Goal: Information Seeking & Learning: Check status

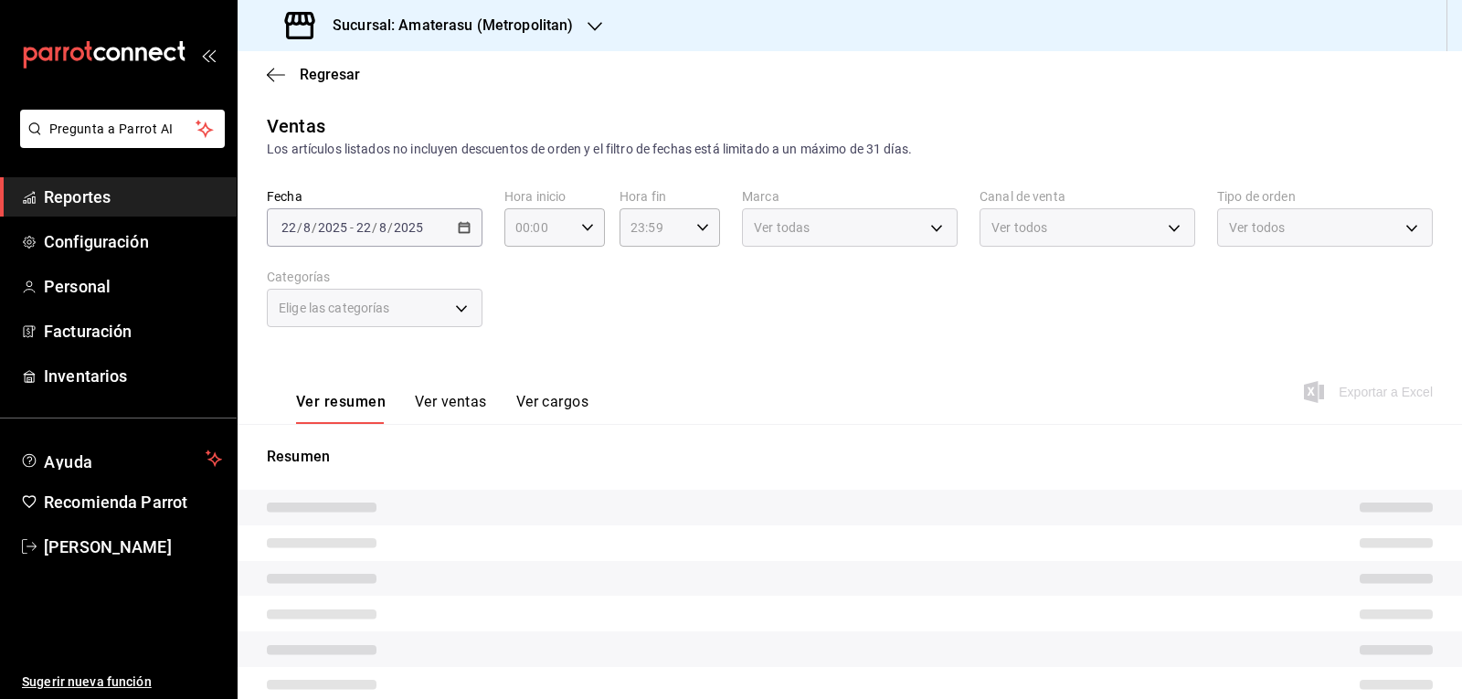
type input "05:00"
type input "e4cd7fcb-d45b-43ae-a99f-ad4ccfcd9032"
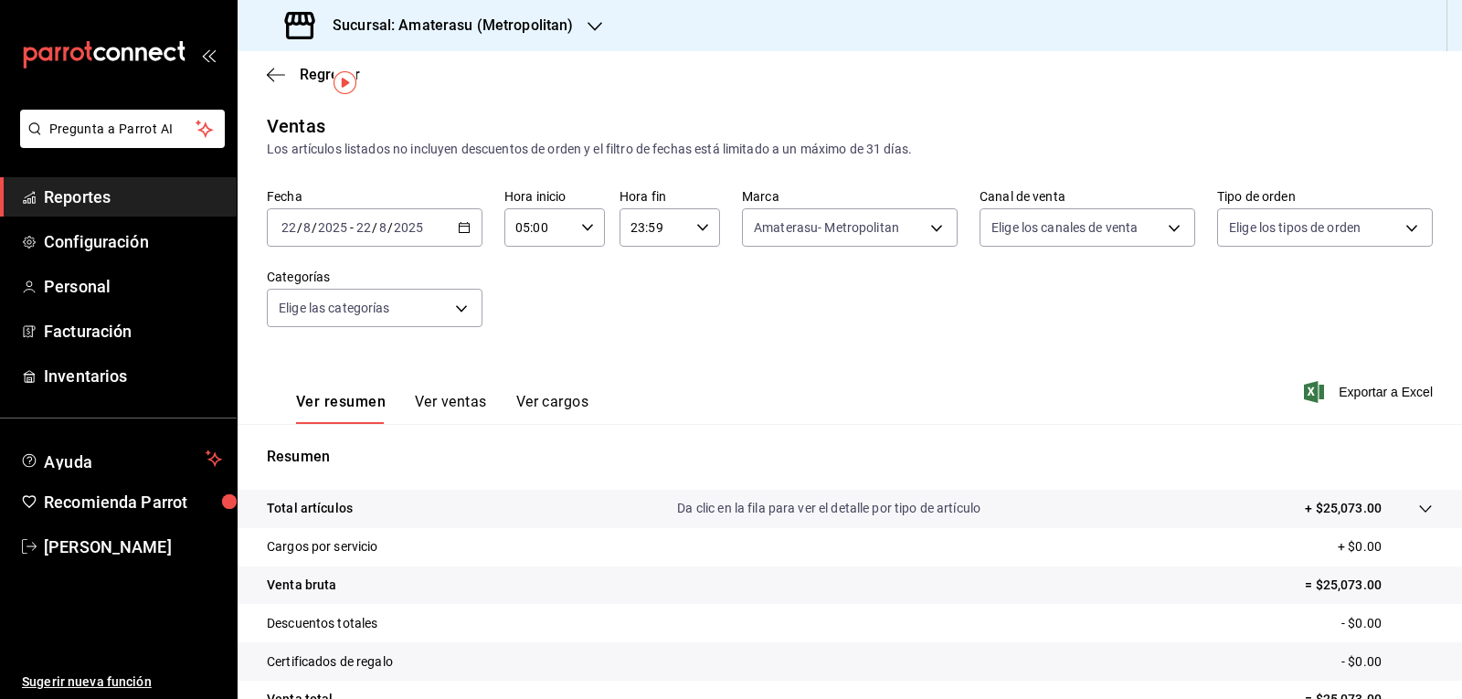
scroll to position [176, 0]
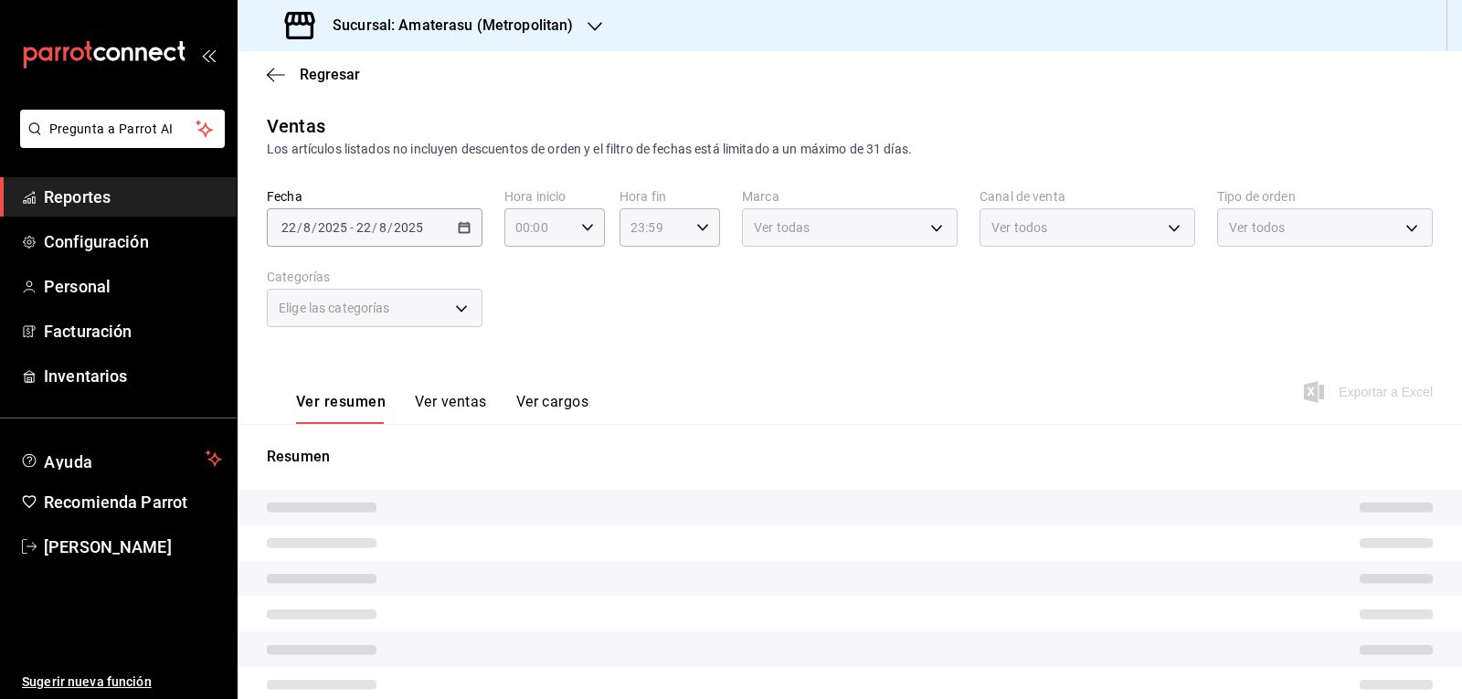
type input "05:00"
type input "e4cd7fcb-d45b-43ae-a99f-ad4ccfcd9032"
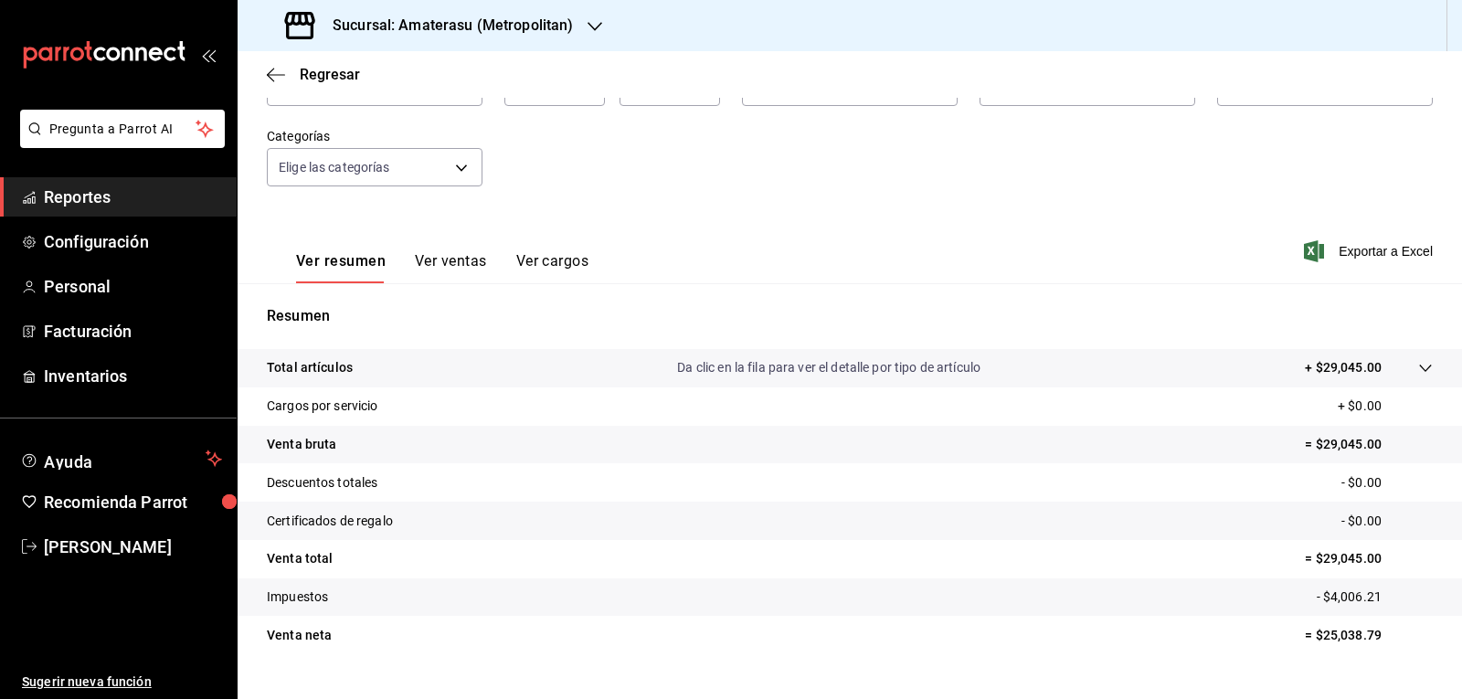
scroll to position [176, 0]
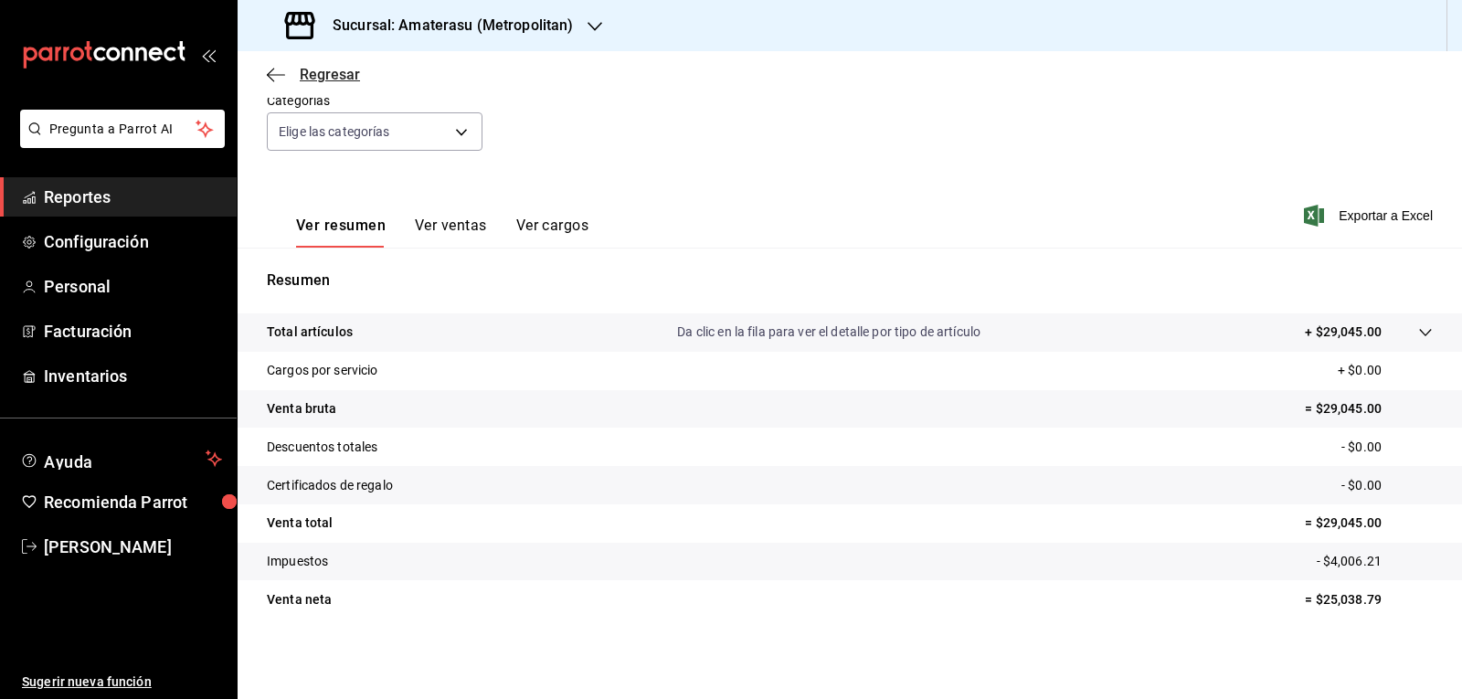
click at [275, 79] on icon "button" at bounding box center [276, 75] width 18 height 16
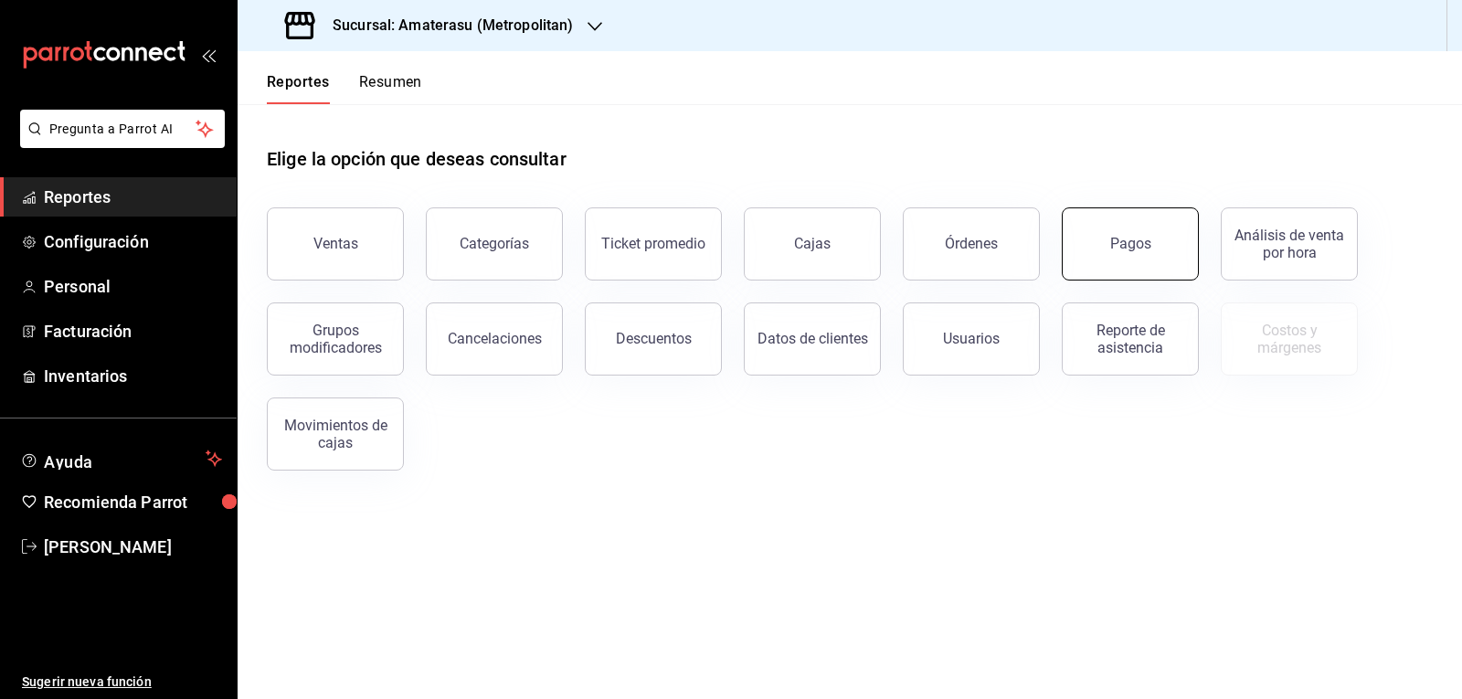
click at [1106, 269] on button "Pagos" at bounding box center [1130, 243] width 137 height 73
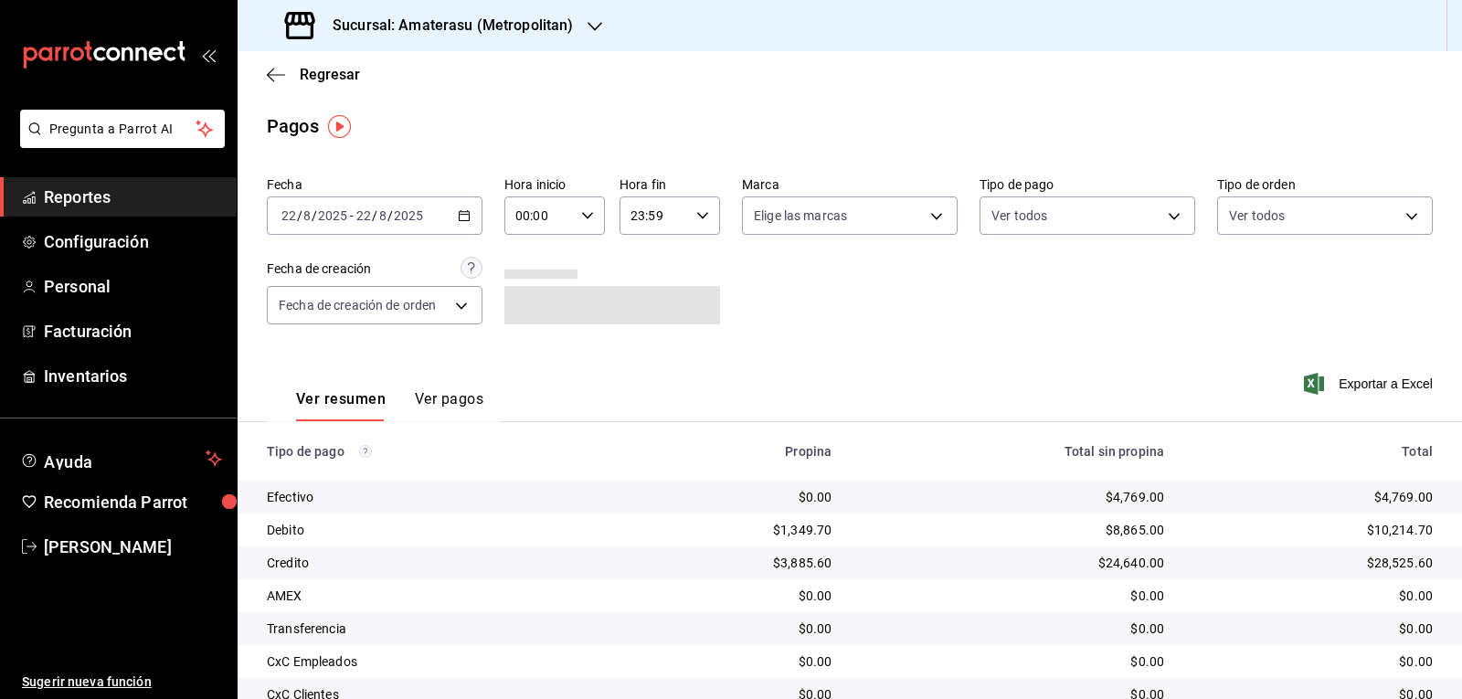
click at [584, 217] on \(Stroke\) "button" at bounding box center [587, 215] width 11 height 6
click at [529, 307] on button "05" at bounding box center [526, 298] width 43 height 37
type input "05:00"
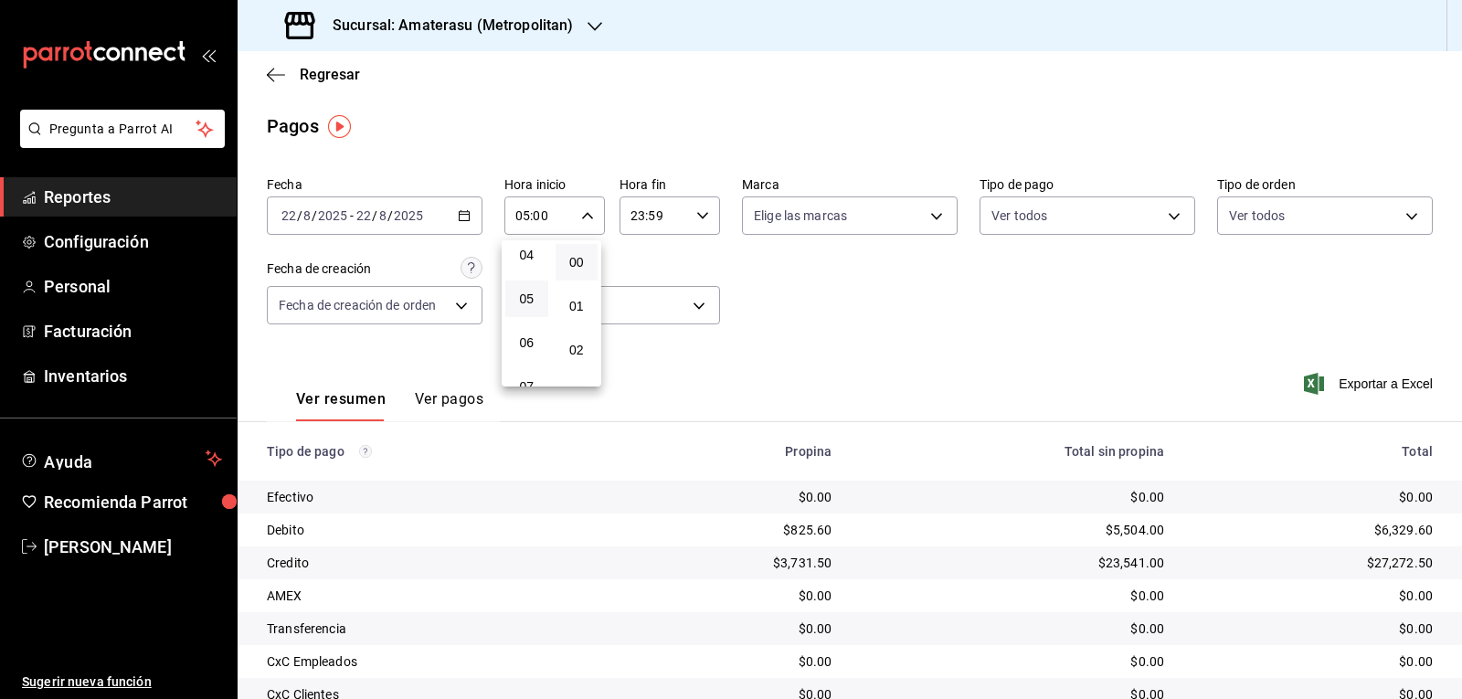
click at [828, 311] on div at bounding box center [731, 349] width 1462 height 699
click at [858, 227] on body "Pregunta a Parrot AI Reportes Configuración Personal Facturación Inventarios Ay…" at bounding box center [731, 349] width 1462 height 699
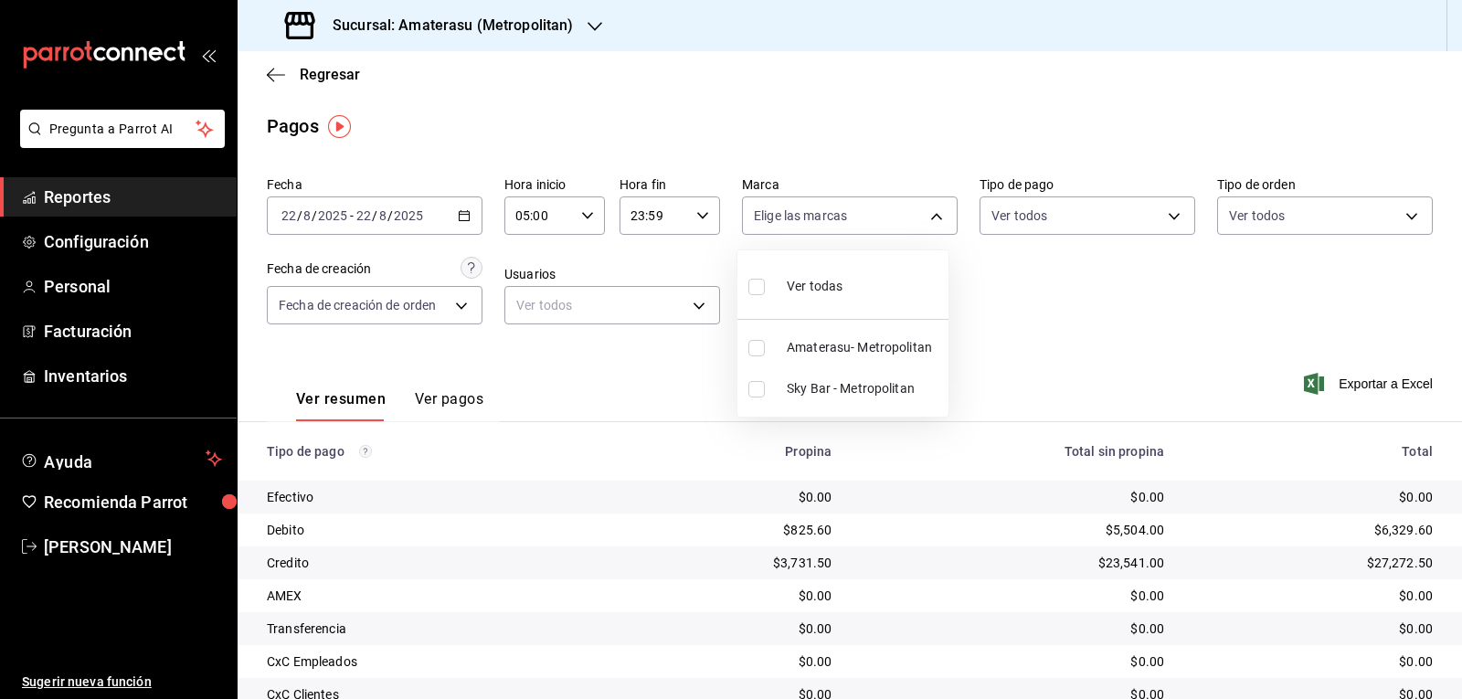
click at [845, 287] on li "Ver todas" at bounding box center [842, 285] width 211 height 54
type input "e4cd7fcb-d45b-43ae-a99f-ad4ccfcd9032,f3afaab8-8c3d-4e49-a299-af9bdf6027b2"
checkbox input "true"
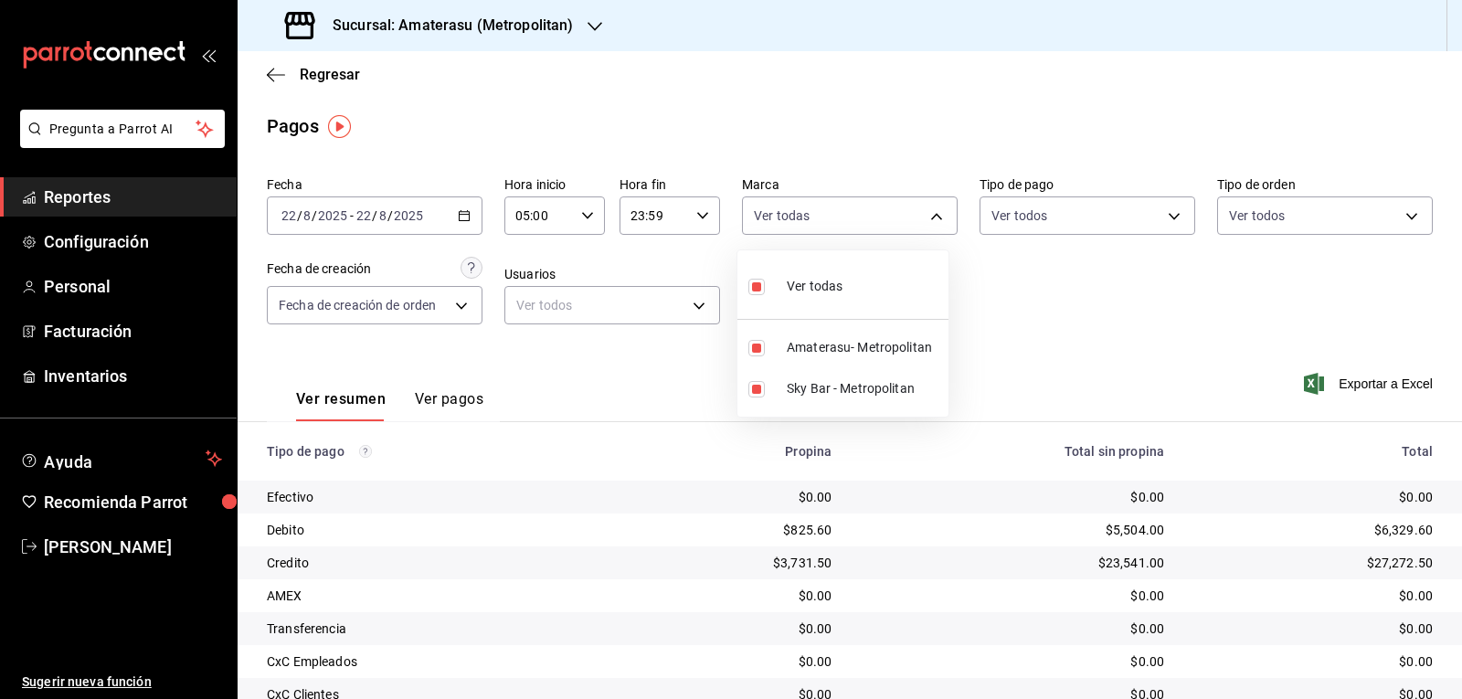
click at [1042, 317] on div at bounding box center [731, 349] width 1462 height 699
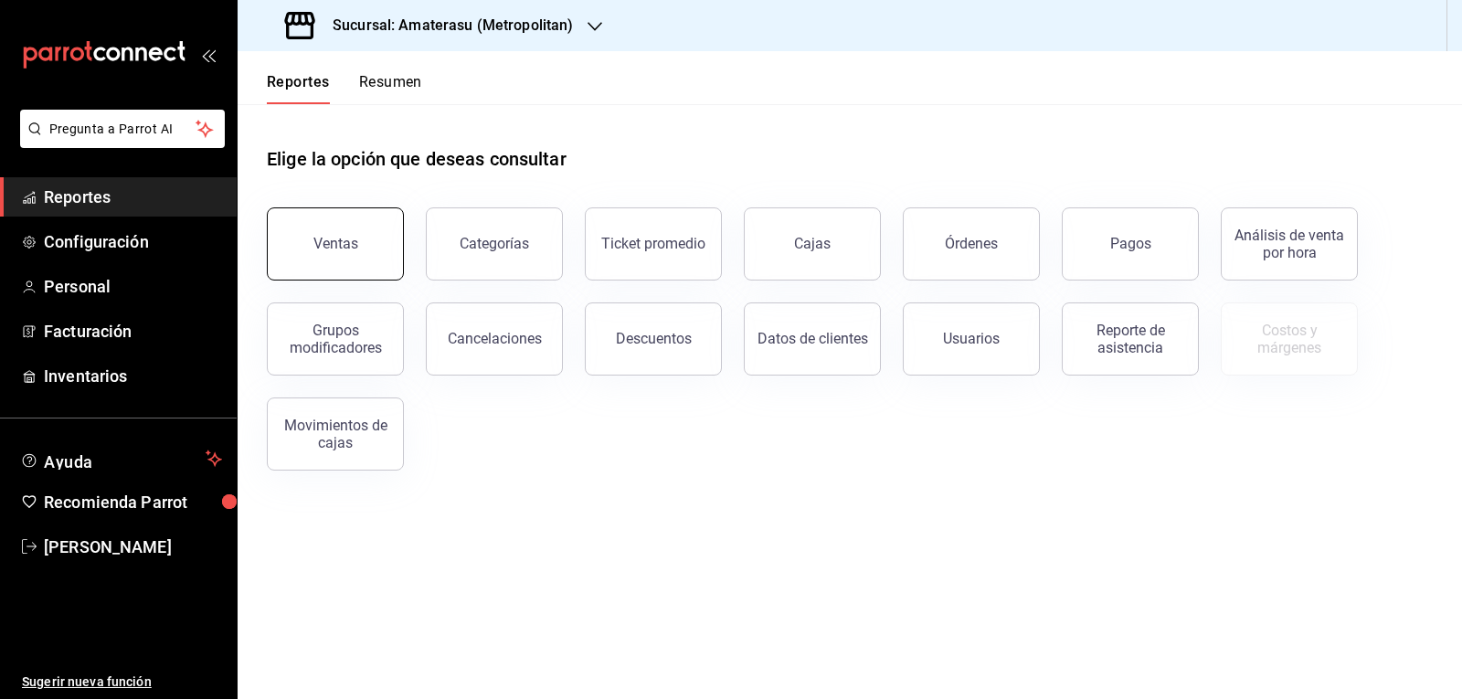
click at [328, 232] on button "Ventas" at bounding box center [335, 243] width 137 height 73
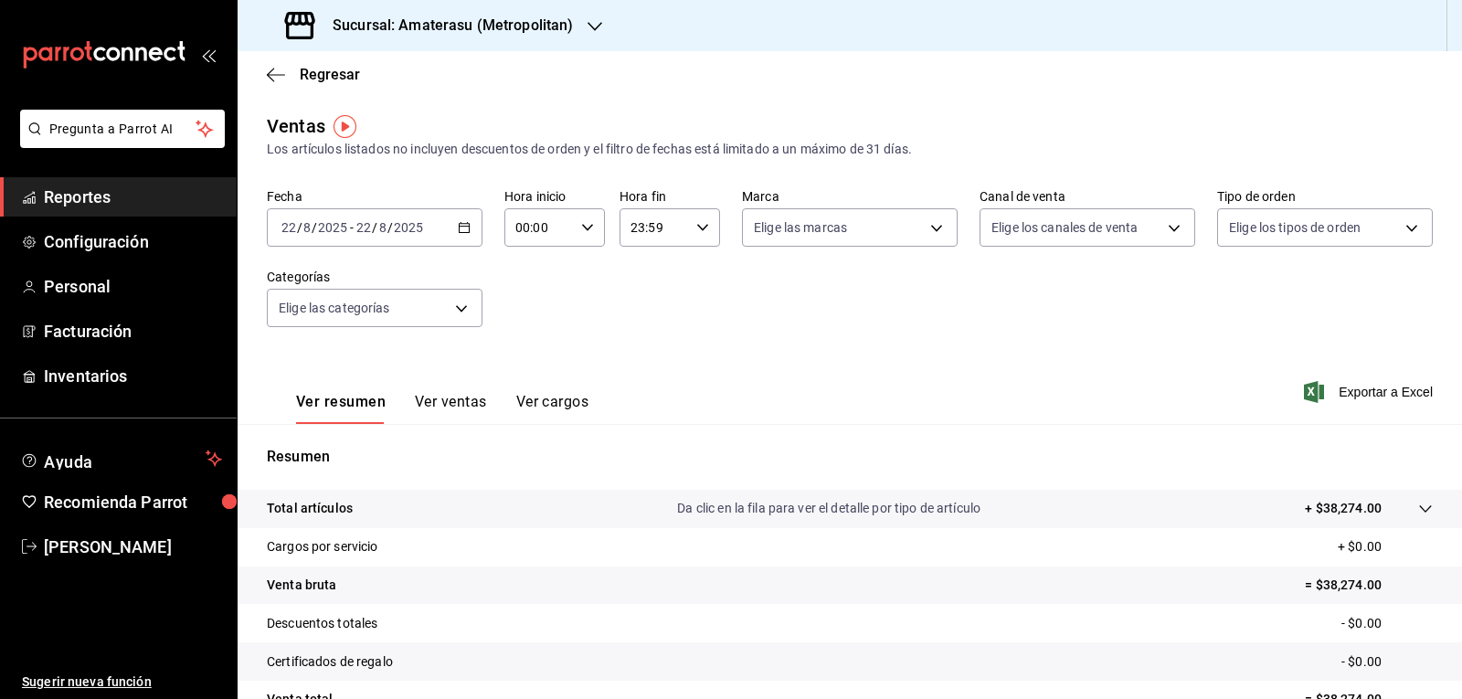
click at [581, 233] on icon "button" at bounding box center [587, 227] width 13 height 13
click at [531, 302] on button "05" at bounding box center [526, 310] width 43 height 37
type input "05:00"
click at [863, 332] on div at bounding box center [731, 349] width 1462 height 699
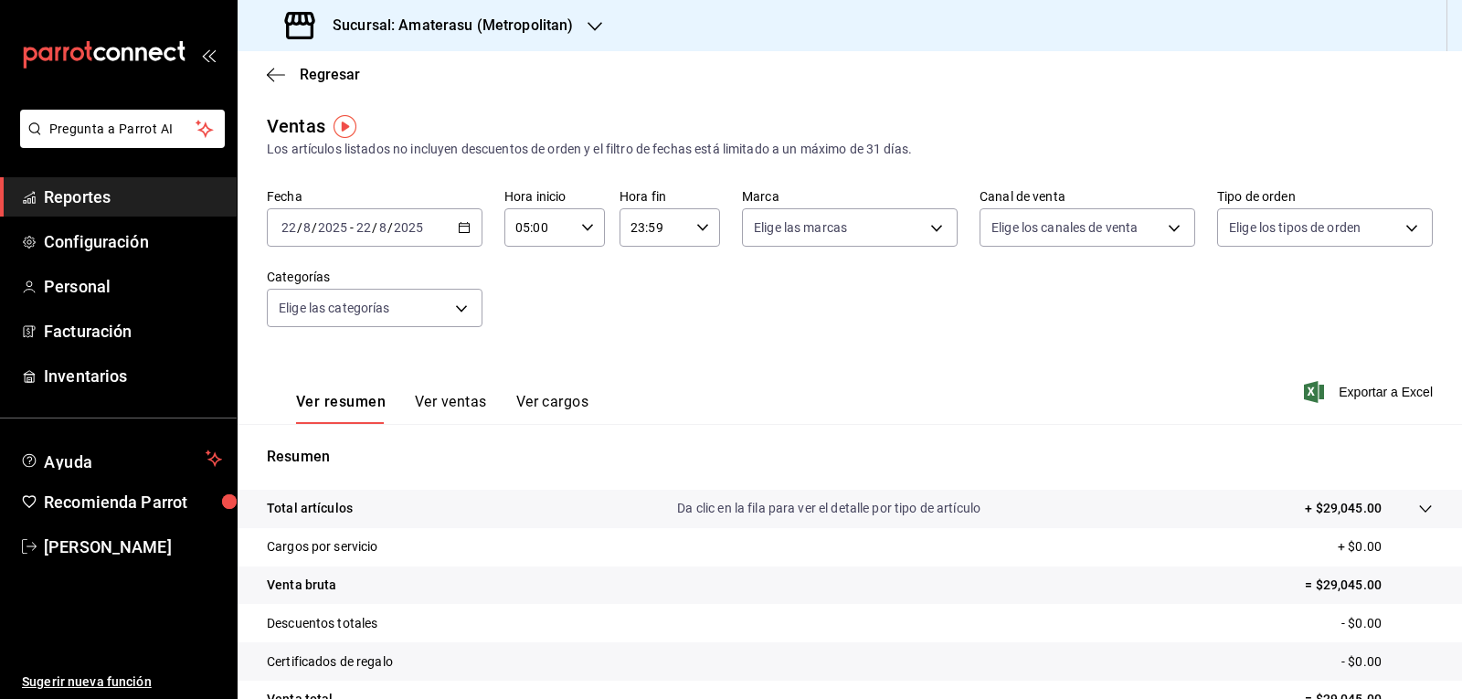
click at [842, 250] on div "Fecha 2025-08-22 22 / 8 / 2025 - 2025-08-22 22 / 8 / 2025 Hora inicio 05:00 Hor…" at bounding box center [850, 268] width 1166 height 161
click at [848, 238] on body "Pregunta a Parrot AI Reportes Configuración Personal Facturación Inventarios Ay…" at bounding box center [731, 349] width 1462 height 699
click at [804, 353] on span "Amaterasu- Metropolitan" at bounding box center [864, 359] width 154 height 19
type input "e4cd7fcb-d45b-43ae-a99f-ad4ccfcd9032"
checkbox input "true"
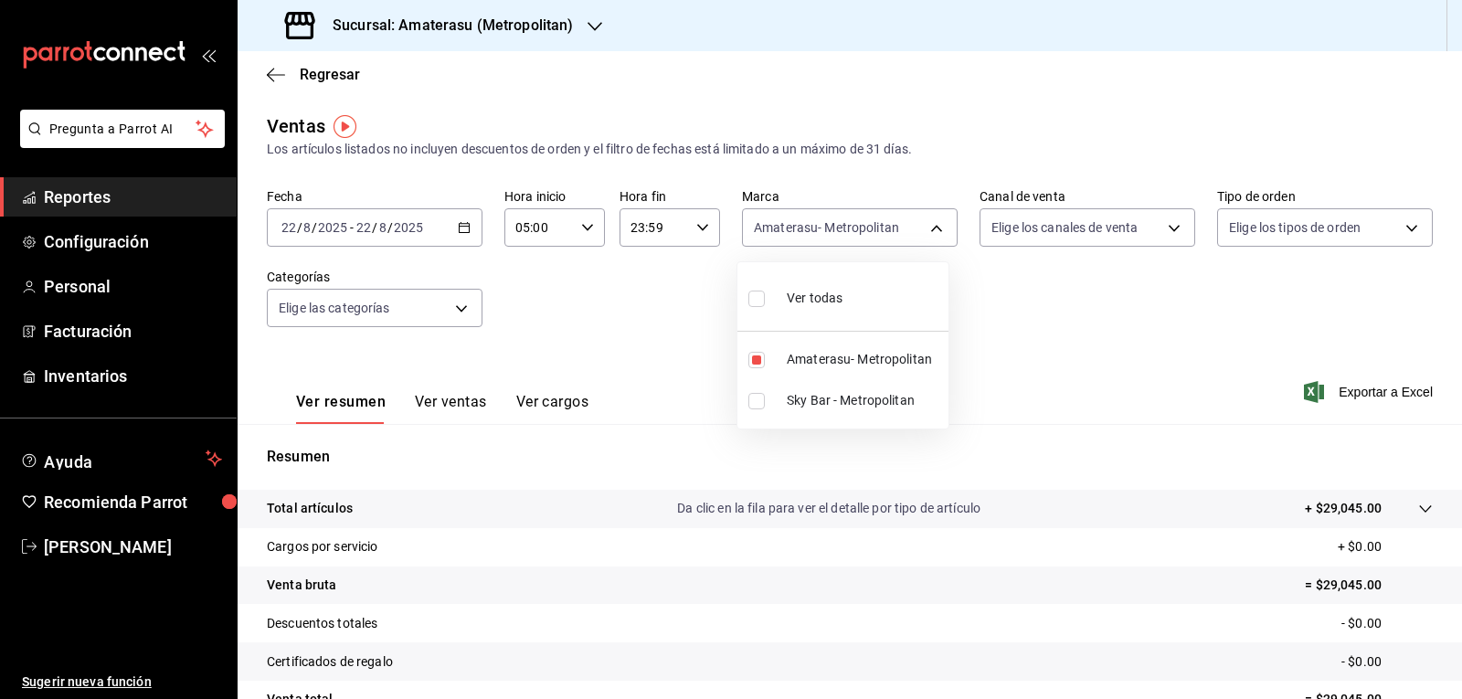
click at [1000, 326] on div at bounding box center [731, 349] width 1462 height 699
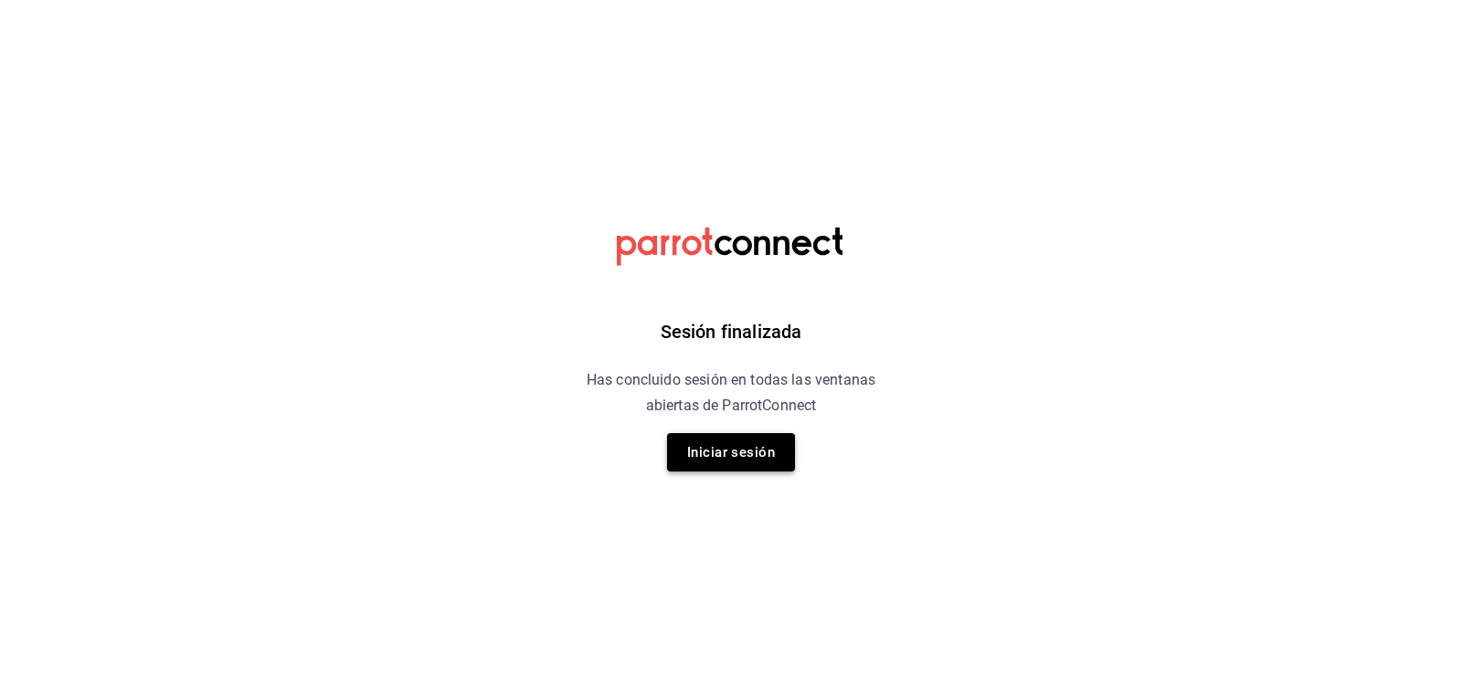
click at [726, 446] on button "Iniciar sesión" at bounding box center [731, 452] width 128 height 38
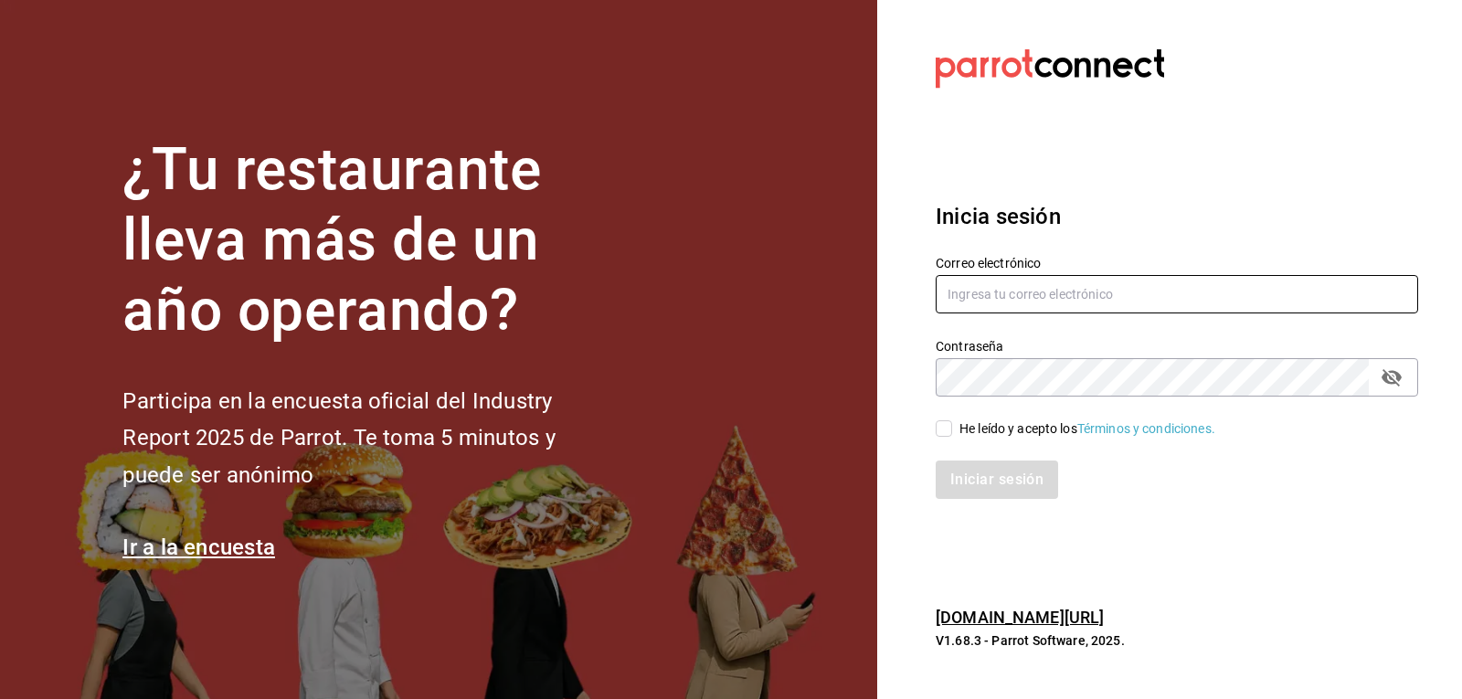
type input "mario.nino@grupocosteno.com"
click at [950, 429] on input "He leído y acepto los Términos y condiciones." at bounding box center [944, 428] width 16 height 16
checkbox input "true"
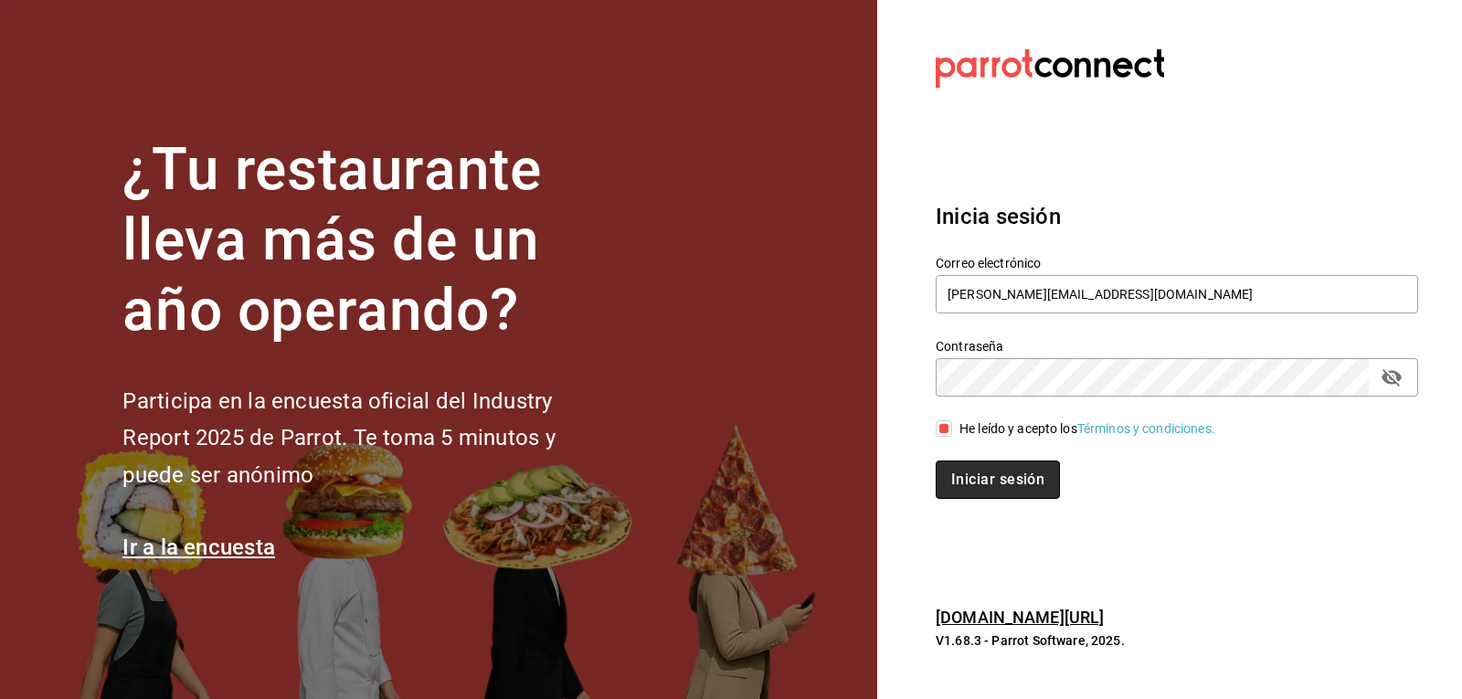
click at [948, 470] on button "Iniciar sesión" at bounding box center [998, 479] width 124 height 38
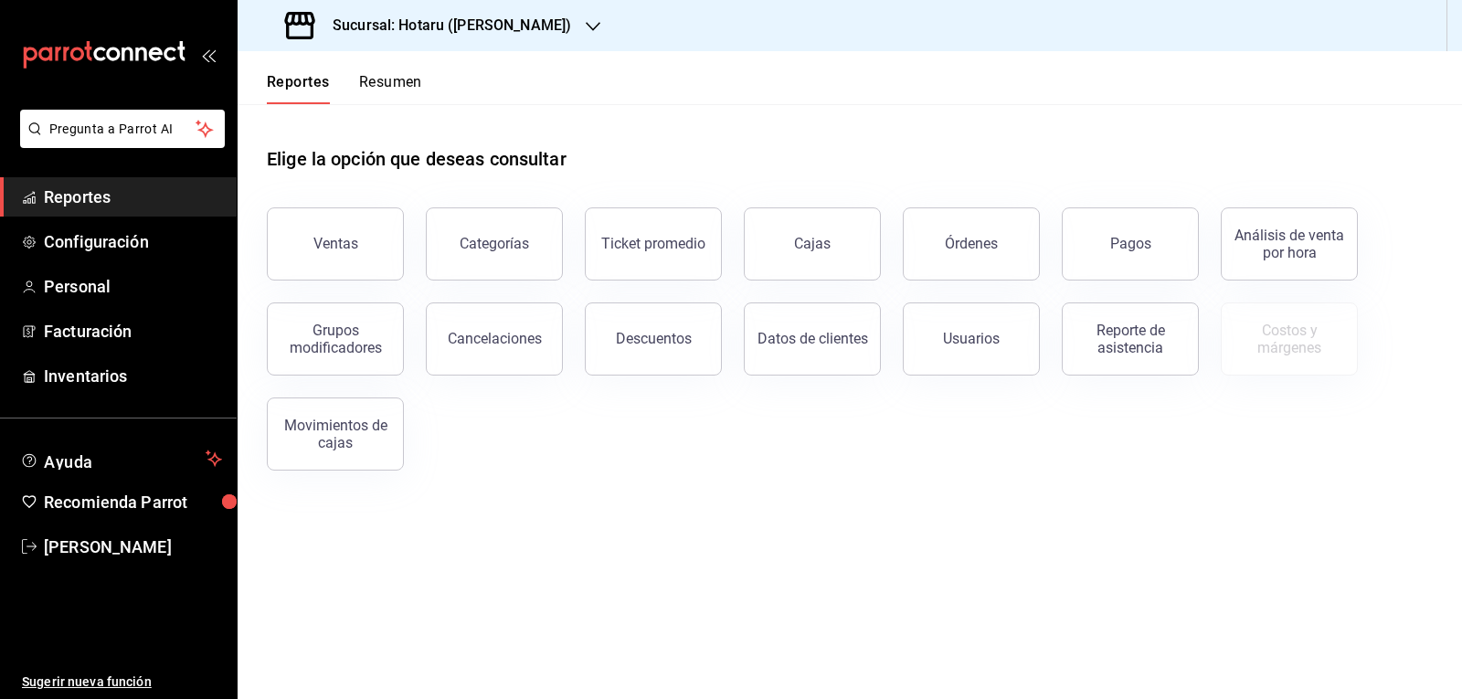
click at [586, 25] on icon "button" at bounding box center [593, 26] width 15 height 15
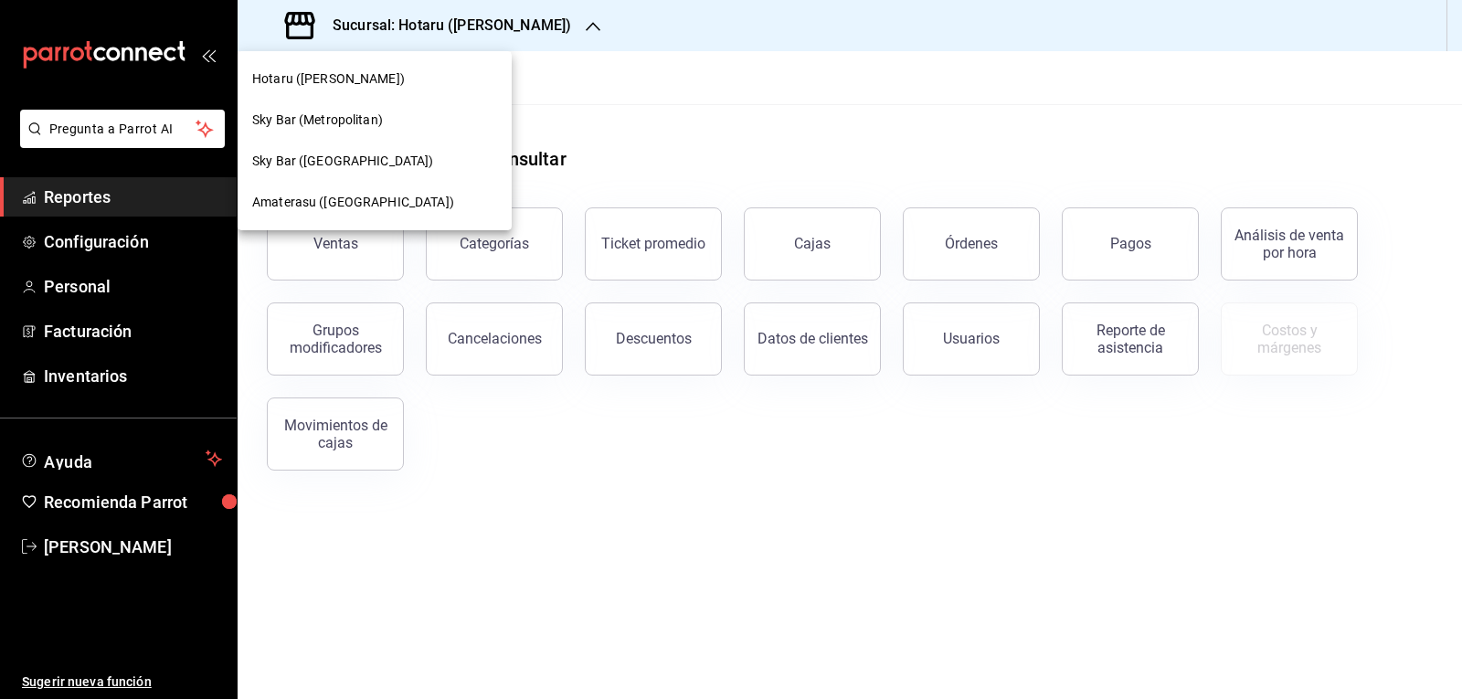
click at [389, 189] on div "Amaterasu (Metropolitan)" at bounding box center [375, 202] width 274 height 41
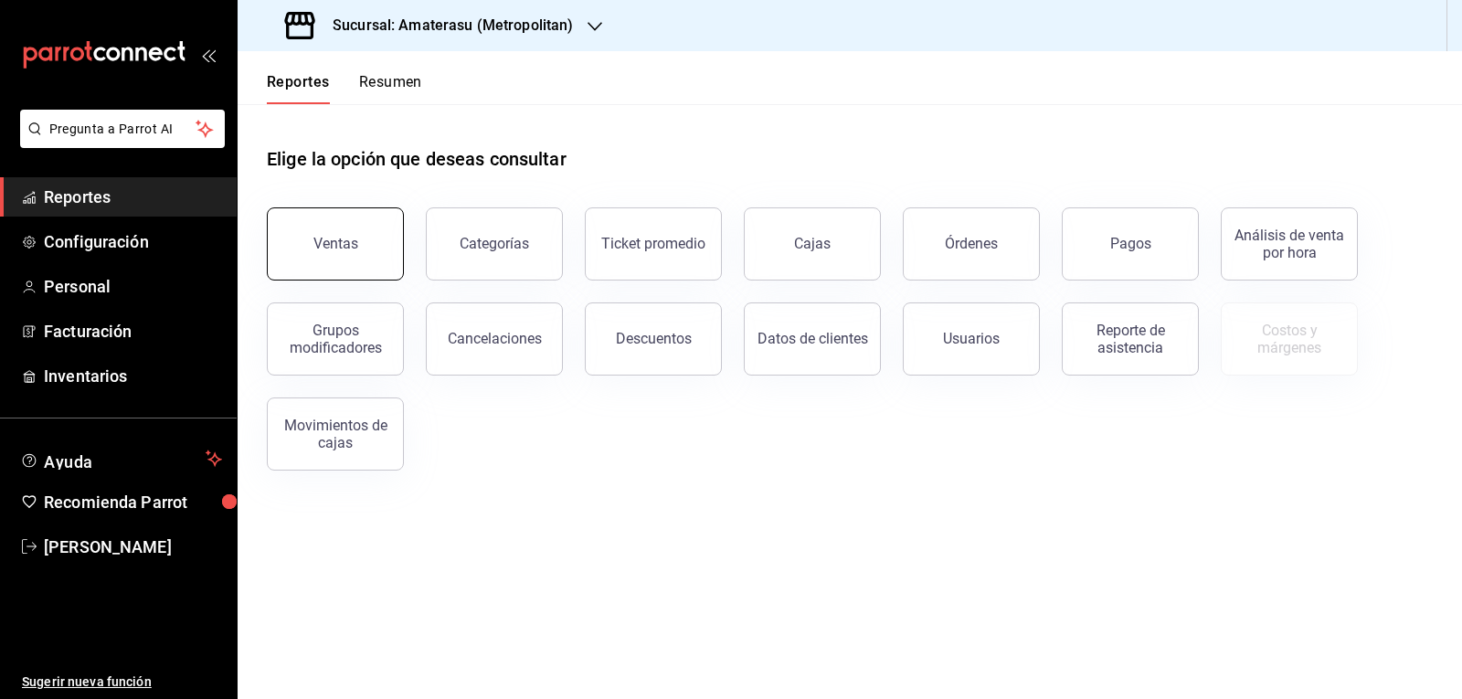
click at [371, 255] on button "Ventas" at bounding box center [335, 243] width 137 height 73
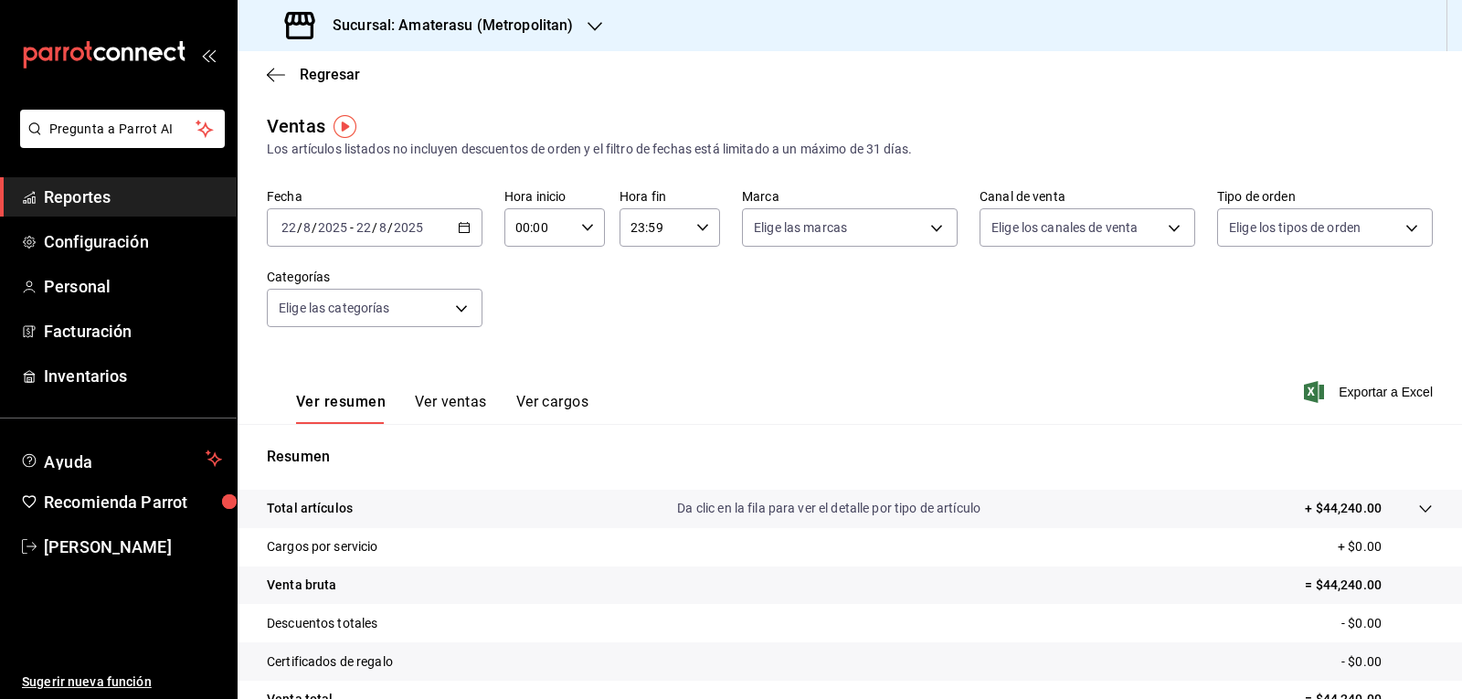
click at [581, 230] on icon "button" at bounding box center [587, 227] width 13 height 13
click at [534, 313] on span "05" at bounding box center [526, 310] width 21 height 15
type input "05:00"
click at [986, 307] on div at bounding box center [731, 349] width 1462 height 699
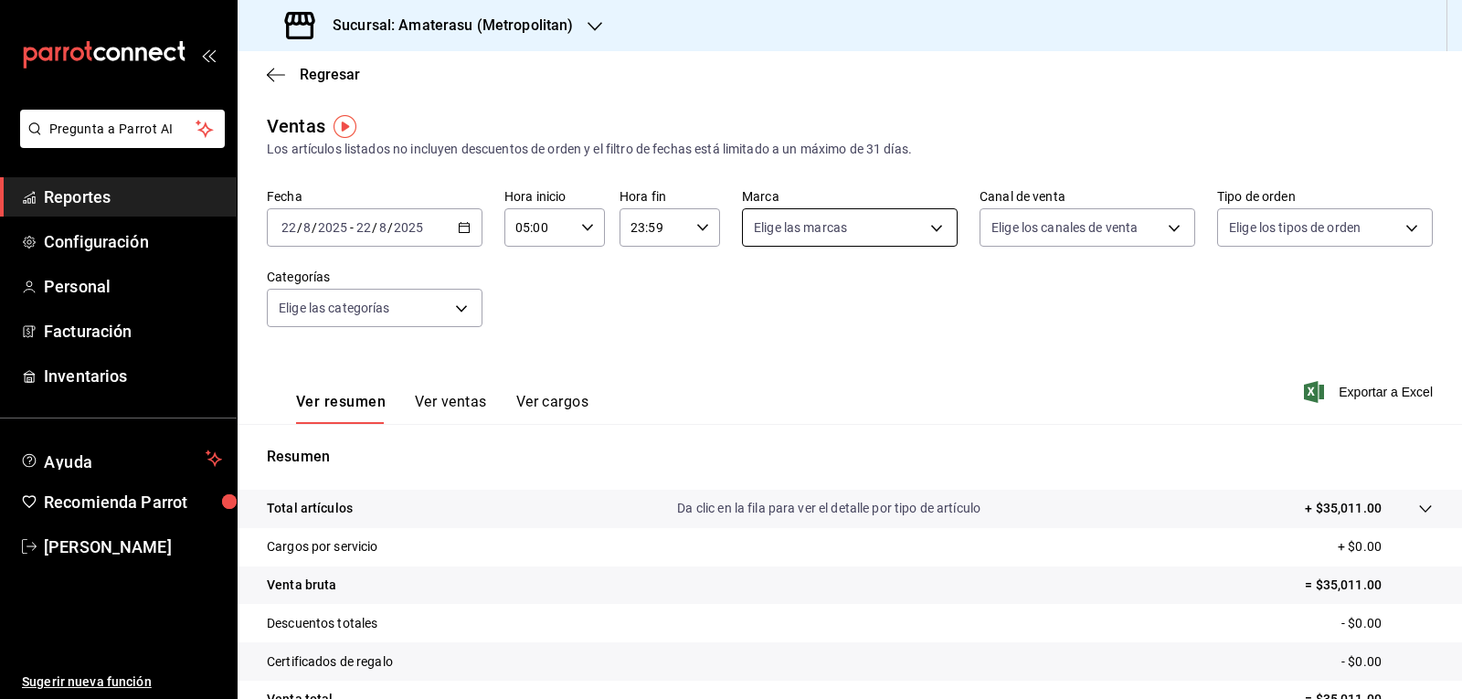
click at [936, 222] on body "Pregunta a Parrot AI Reportes Configuración Personal Facturación Inventarios Ay…" at bounding box center [731, 349] width 1462 height 699
click at [858, 354] on span "Amaterasu- Metropolitan" at bounding box center [864, 359] width 154 height 19
type input "e4cd7fcb-d45b-43ae-a99f-ad4ccfcd9032"
checkbox input "true"
click at [1116, 302] on div at bounding box center [731, 349] width 1462 height 699
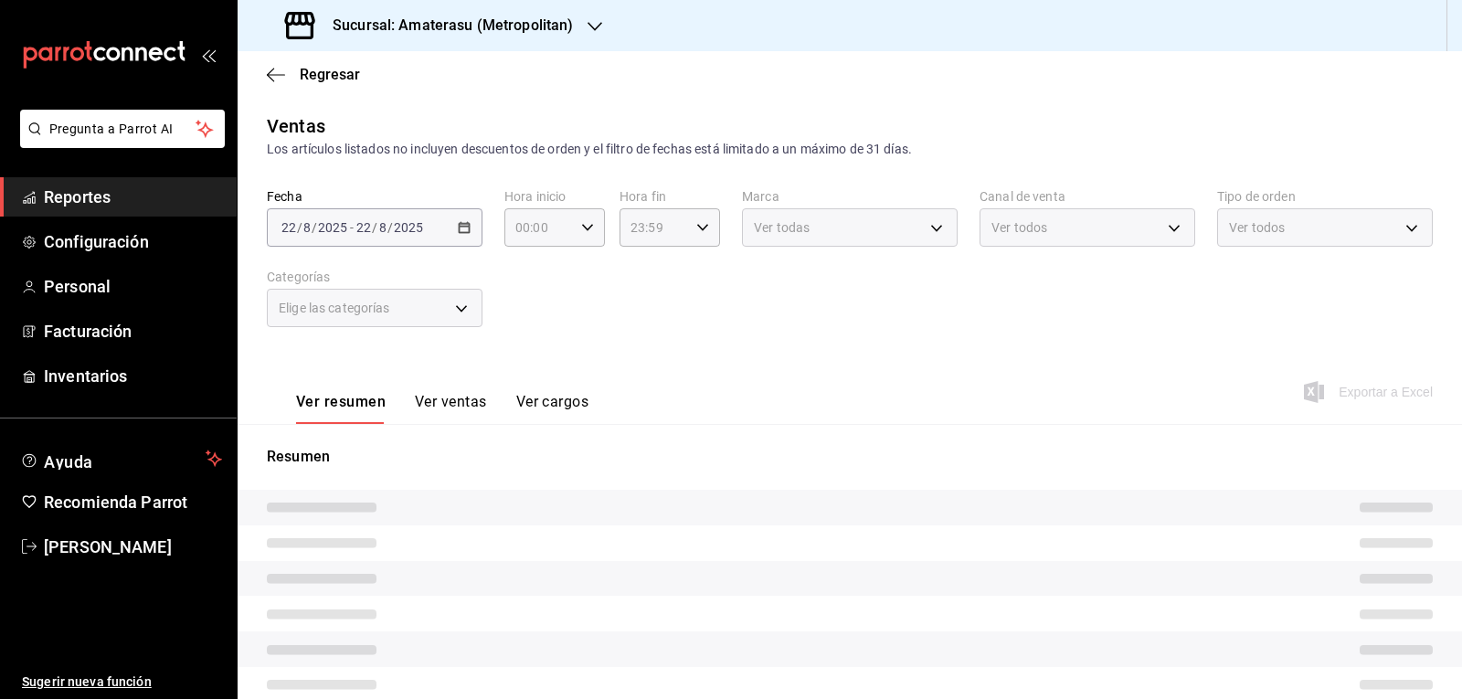
type input "05:00"
type input "e4cd7fcb-d45b-43ae-a99f-ad4ccfcd9032"
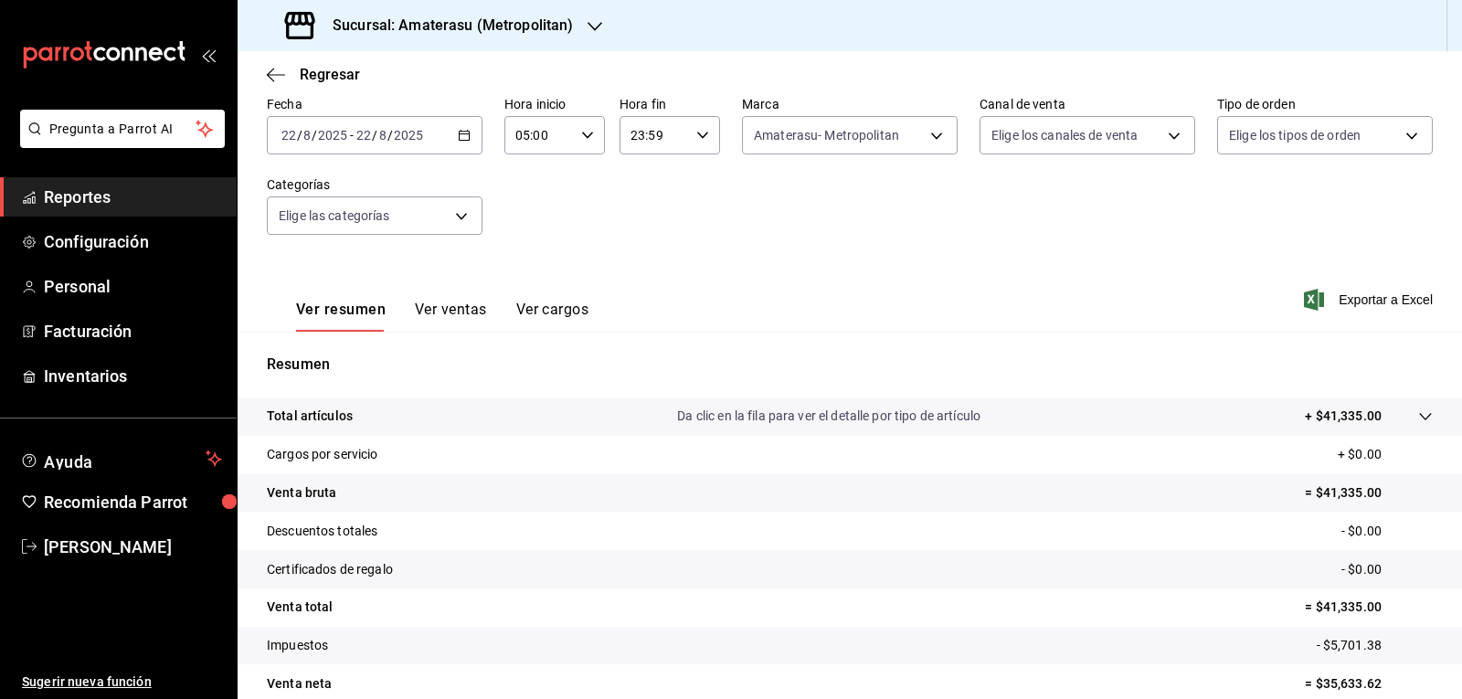
scroll to position [176, 0]
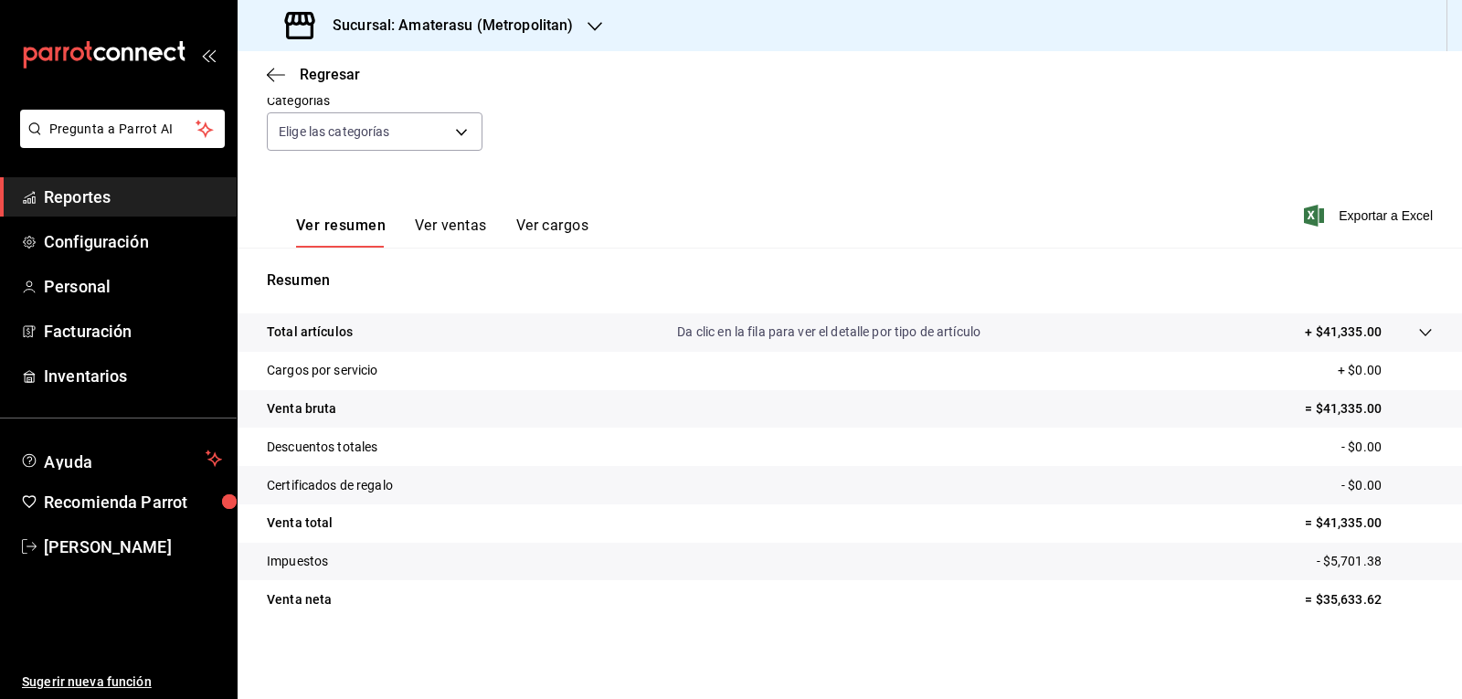
drag, startPoint x: 734, startPoint y: 44, endPoint x: 0, endPoint y: 621, distance: 933.7
drag, startPoint x: 0, startPoint y: 621, endPoint x: 741, endPoint y: 197, distance: 853.7
click at [741, 197] on div "Ver resumen Ver ventas Ver cargos Exportar a Excel" at bounding box center [850, 210] width 1224 height 75
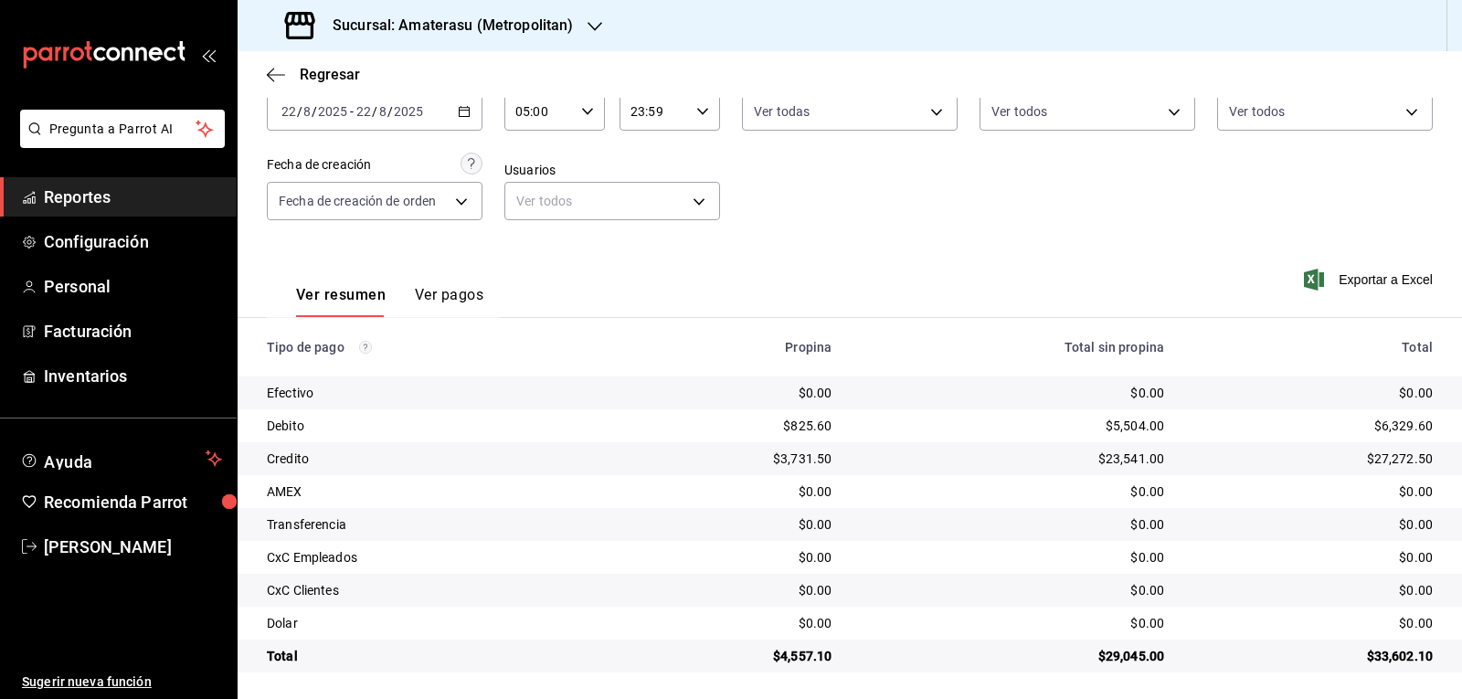
scroll to position [108, 0]
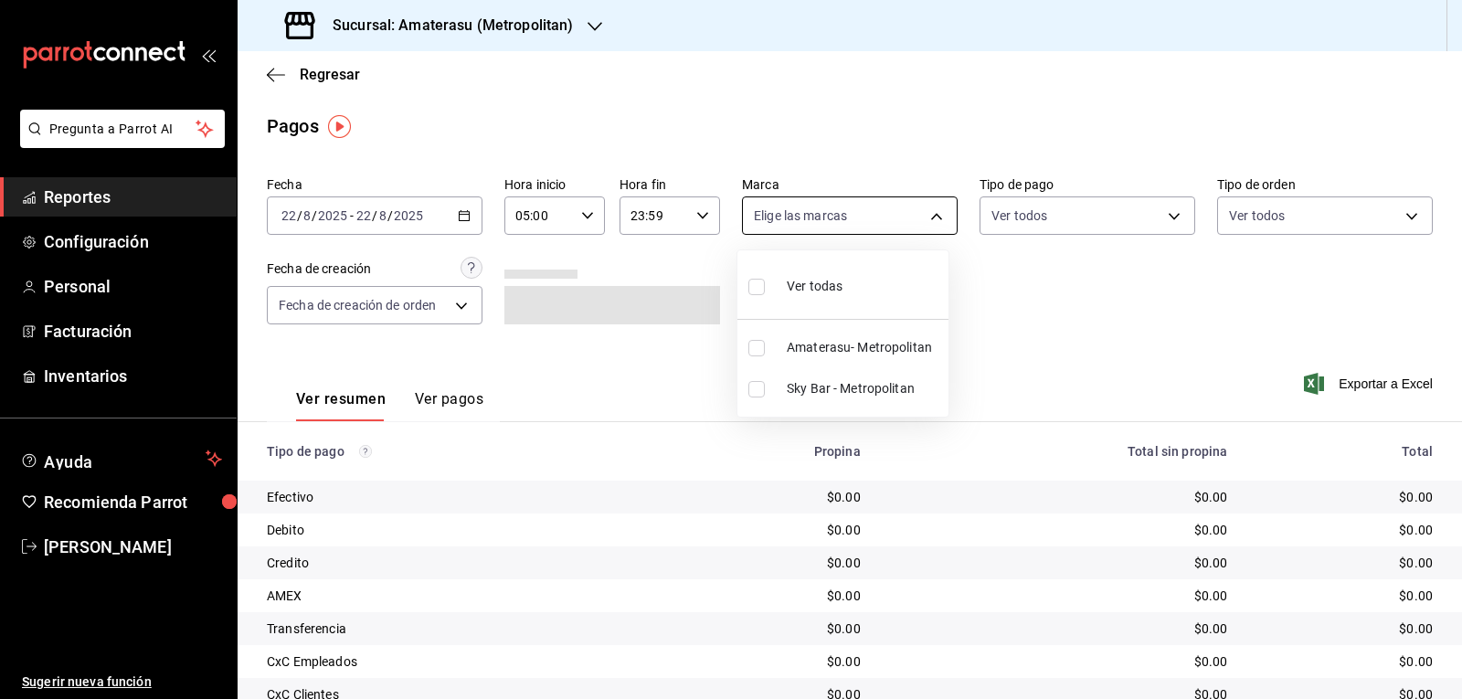
click at [876, 226] on body "Pregunta a Parrot AI Reportes Configuración Personal Facturación Inventarios Ay…" at bounding box center [731, 349] width 1462 height 699
click at [786, 280] on div "Ver todas" at bounding box center [795, 284] width 94 height 39
type input "e4cd7fcb-d45b-43ae-a99f-ad4ccfcd9032,f3afaab8-8c3d-4e49-a299-af9bdf6027b2"
checkbox input "true"
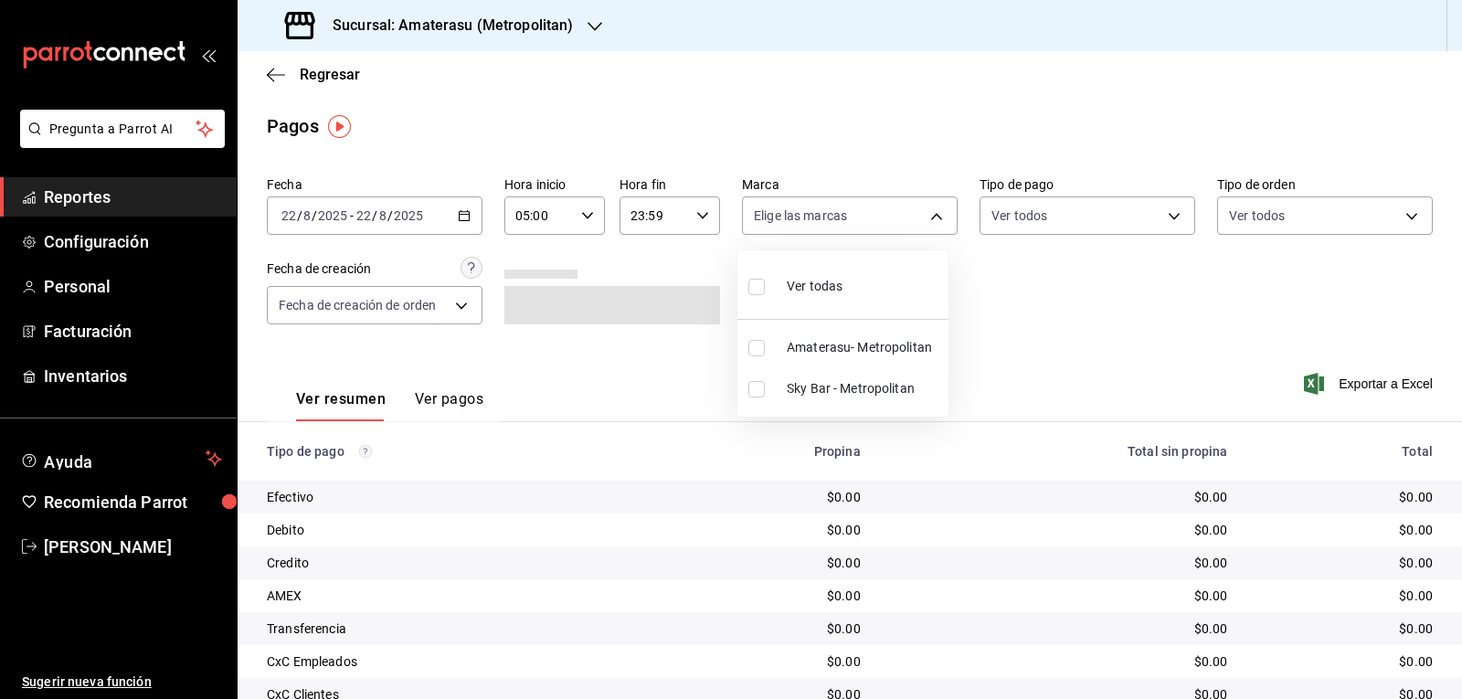
checkbox input "true"
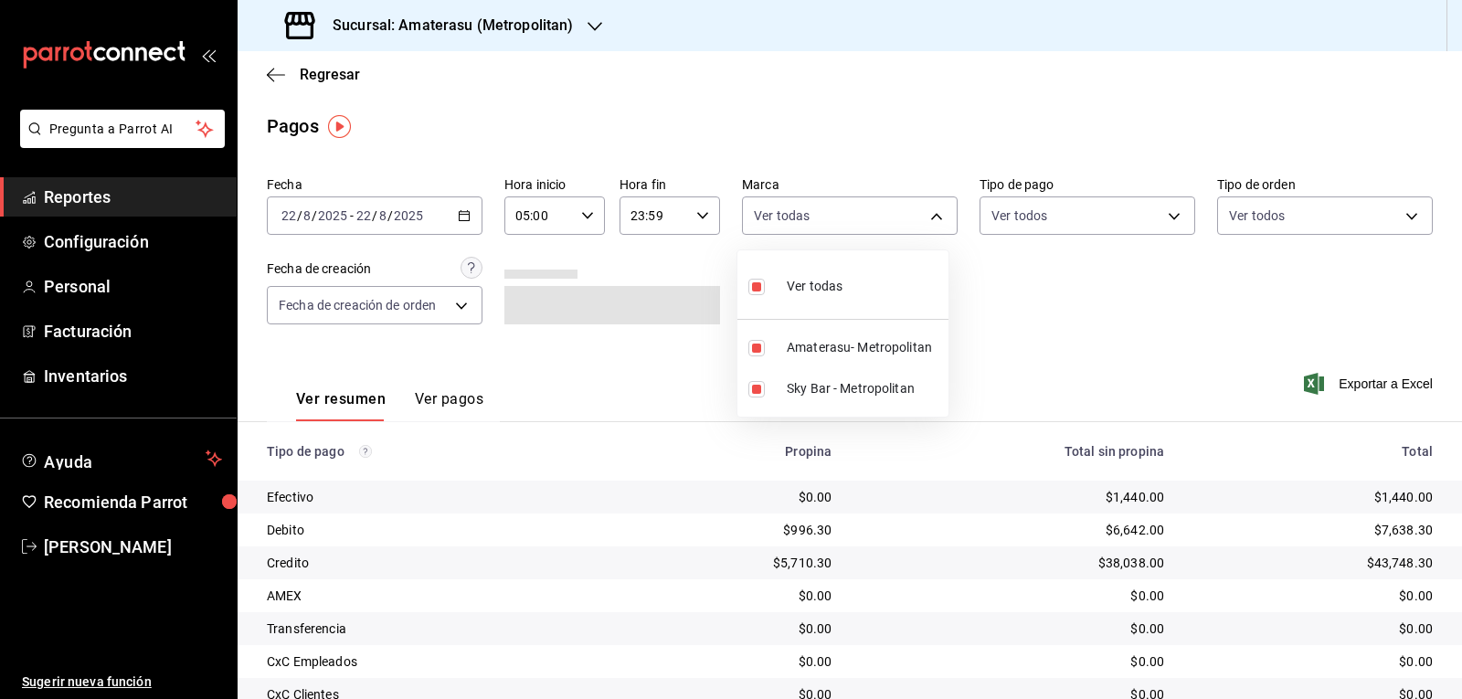
click at [1032, 299] on div at bounding box center [731, 349] width 1462 height 699
